Goal: Information Seeking & Learning: Learn about a topic

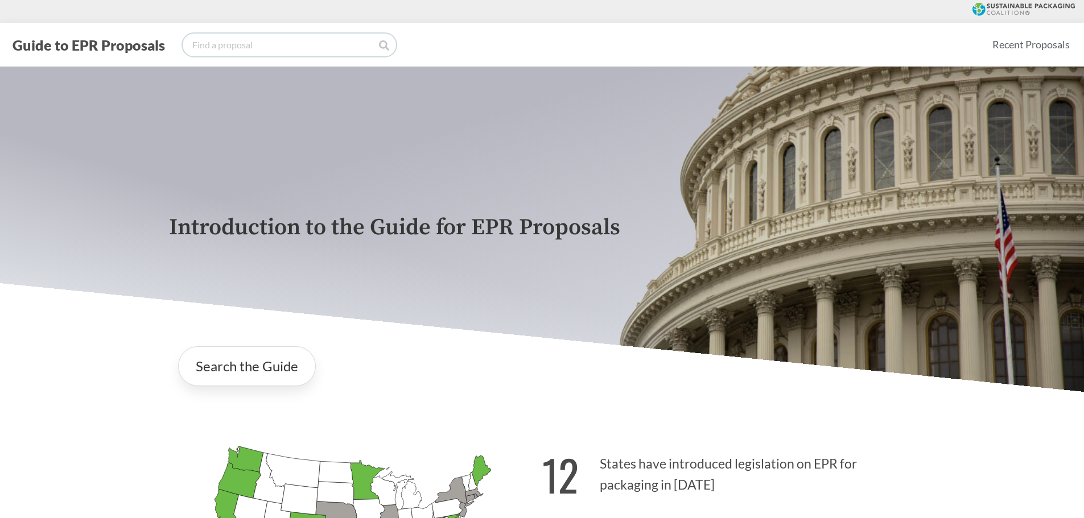
click at [198, 44] on input "search" at bounding box center [289, 45] width 213 height 23
click at [267, 365] on link "Search the Guide" at bounding box center [247, 366] width 138 height 40
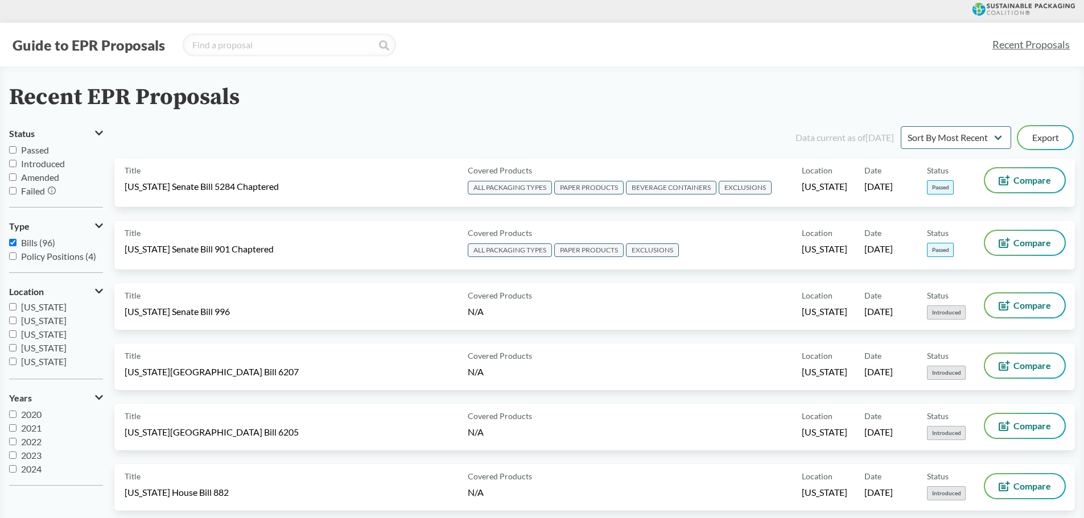
scroll to position [189, 0]
click at [50, 326] on span "[US_STATE]" at bounding box center [44, 324] width 46 height 11
click at [16, 326] on input "[US_STATE]" at bounding box center [12, 323] width 7 height 7
checkbox input "true"
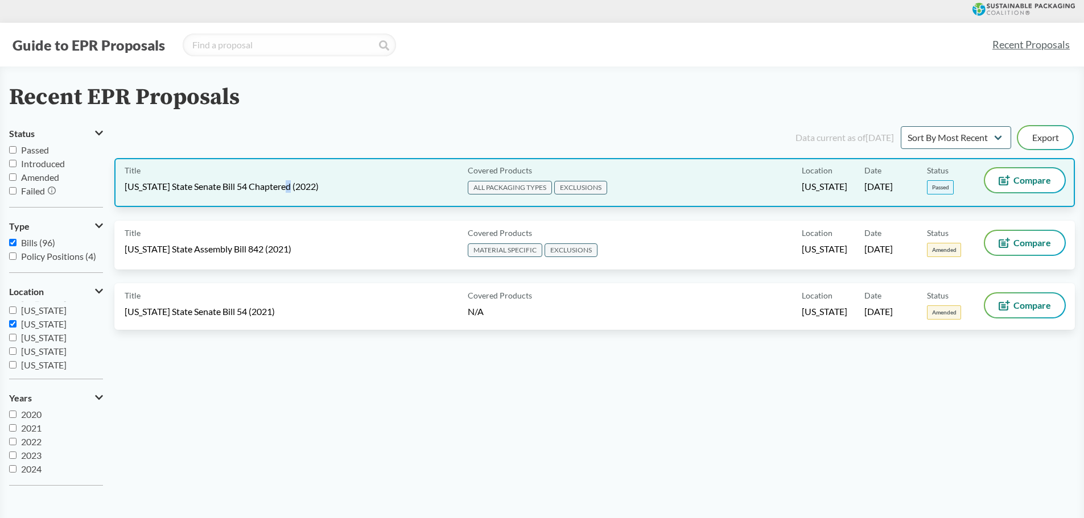
click at [286, 188] on span "[US_STATE] State Senate Bill 54 Chaptered (2022)" at bounding box center [222, 186] width 194 height 13
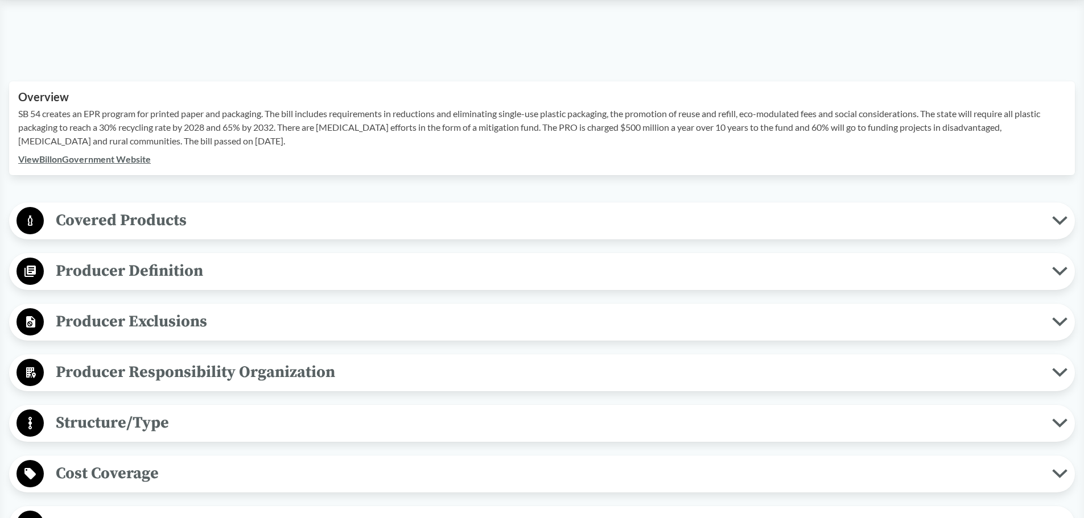
scroll to position [341, 0]
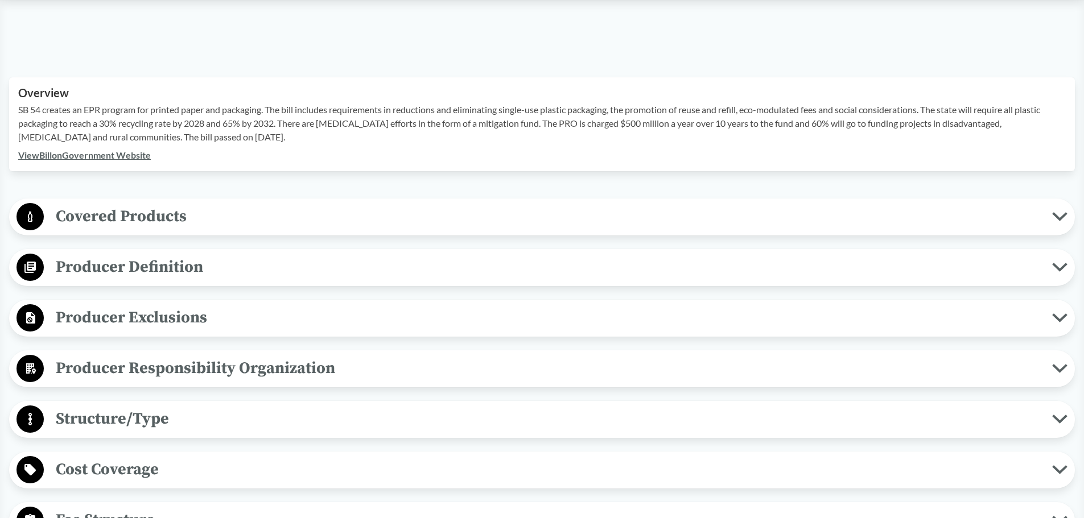
click at [126, 334] on div "Producer Exclusions Small Businesses Producers, retailers, or wholesalers who h…" at bounding box center [541, 318] width 1065 height 37
click at [129, 329] on span "Producer Exclusions" at bounding box center [548, 318] width 1008 height 26
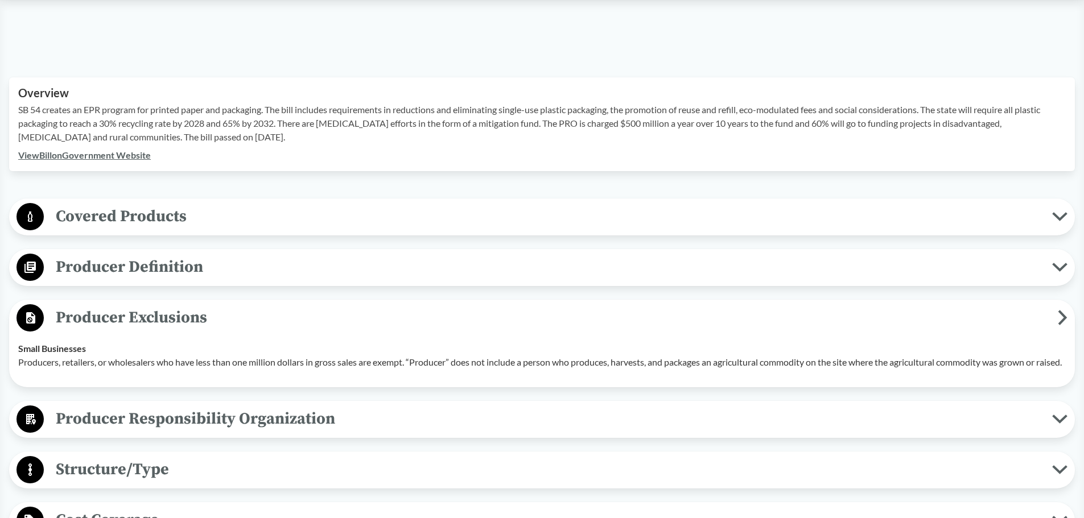
click at [118, 336] on td "Small Businesses Producers, retailers, or wholesalers who have less than one mi…" at bounding box center [541, 356] width 1057 height 46
click at [120, 320] on span "Producer Exclusions" at bounding box center [551, 318] width 1014 height 26
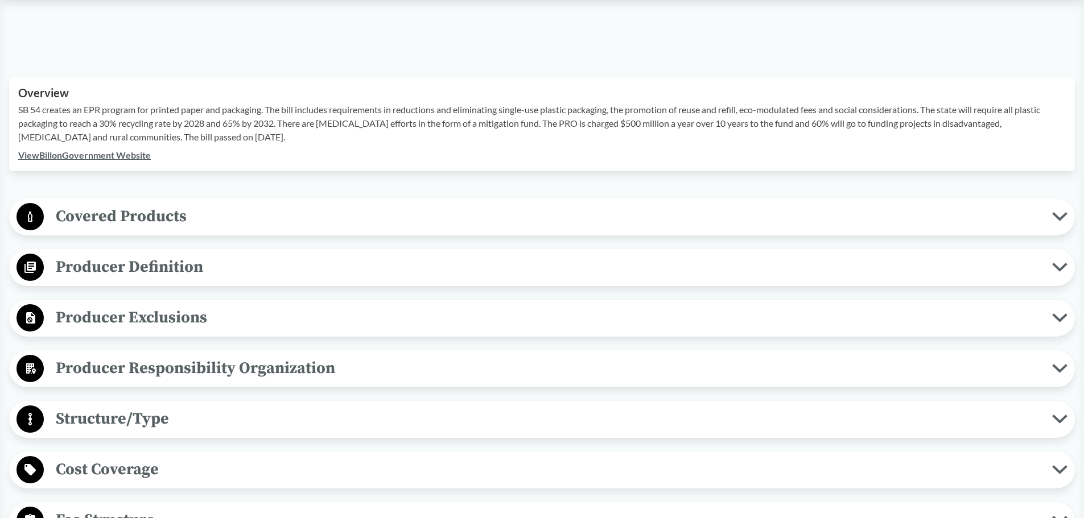
click at [146, 225] on span "Covered Products" at bounding box center [548, 217] width 1008 height 26
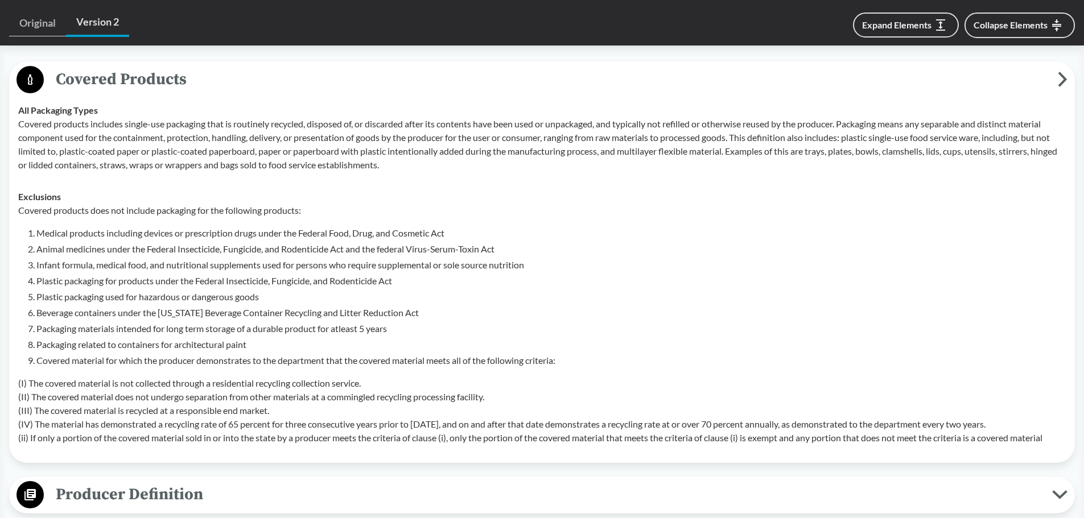
scroll to position [512, 0]
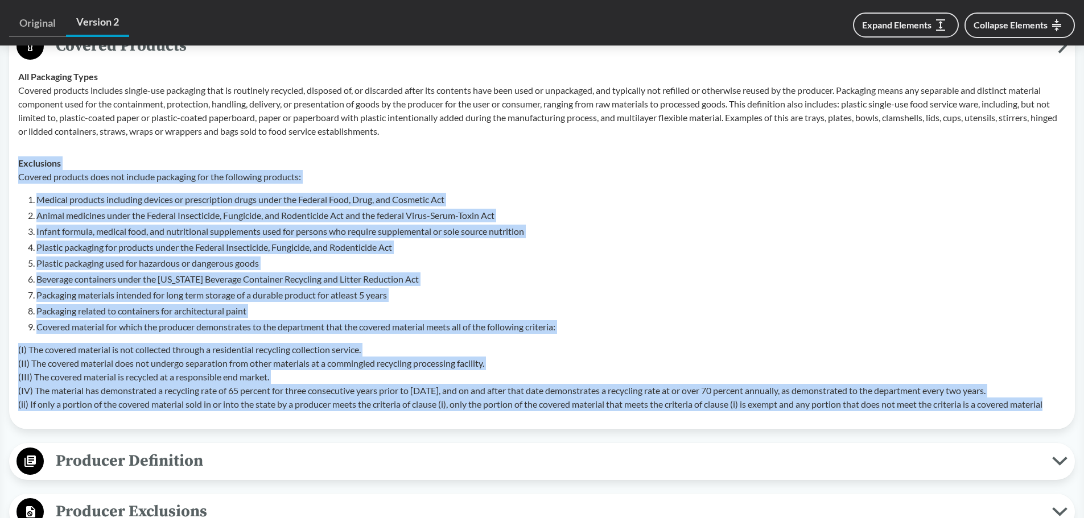
drag, startPoint x: 30, startPoint y: 172, endPoint x: 1063, endPoint y: 410, distance: 1059.9
click at [1063, 410] on td "Exclusions Covered products does not include packaging for the following produc…" at bounding box center [541, 283] width 1057 height 273
copy div "Exclusions Covered products does not include packaging for the following produc…"
click at [510, 257] on li "Plastic packaging used for hazardous or dangerous goods" at bounding box center [550, 264] width 1029 height 14
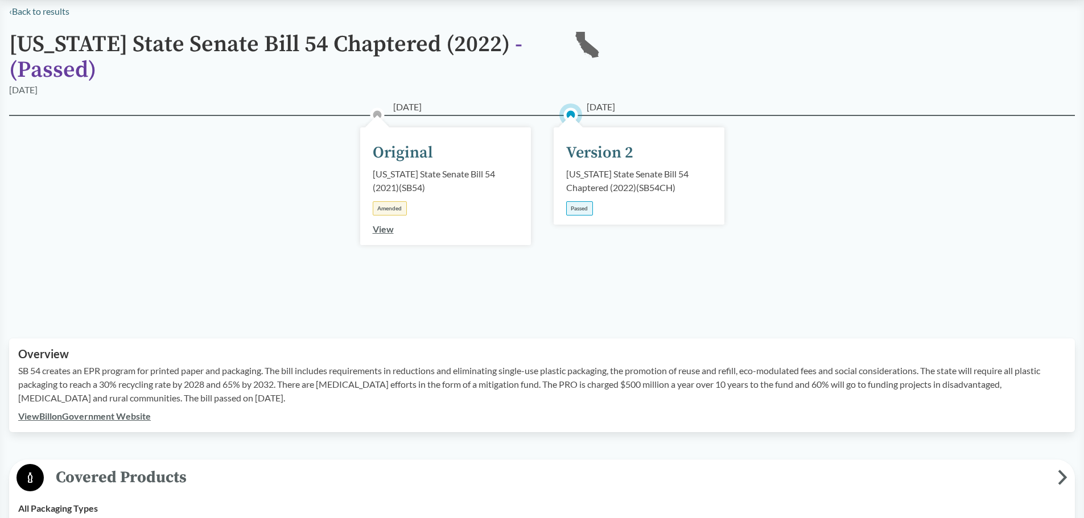
scroll to position [0, 0]
